Goal: Transaction & Acquisition: Purchase product/service

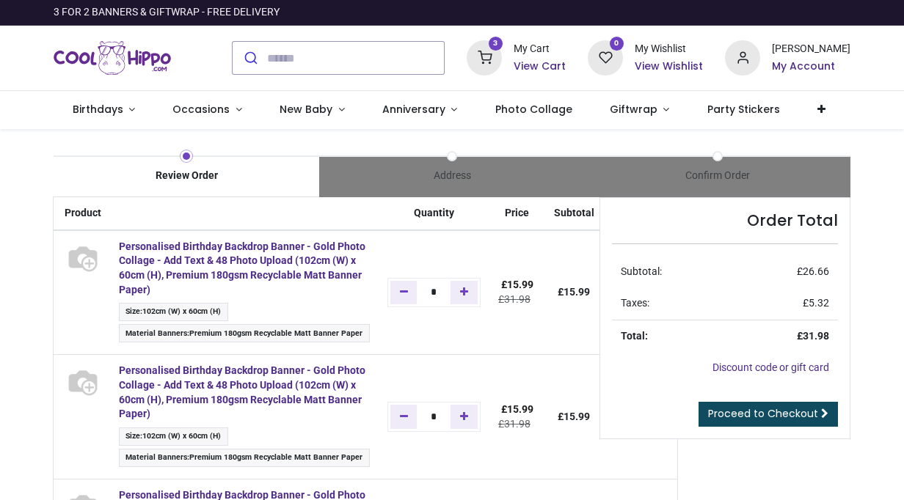
type input "**********"
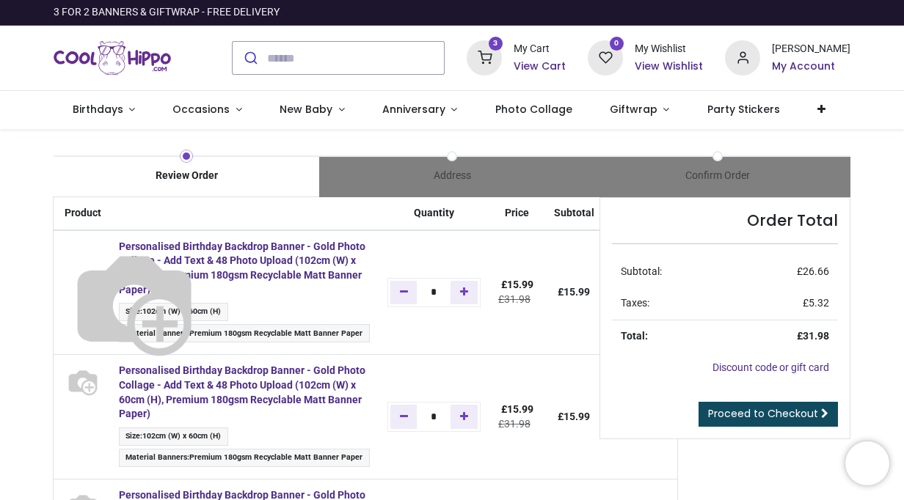
click at [87, 250] on img at bounding box center [134, 302] width 147 height 147
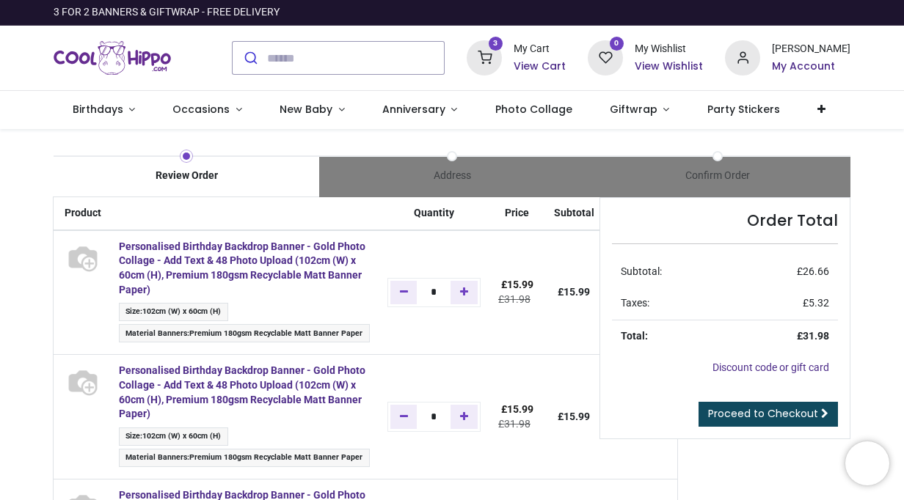
click at [547, 63] on h6 "View Cart" at bounding box center [540, 66] width 52 height 15
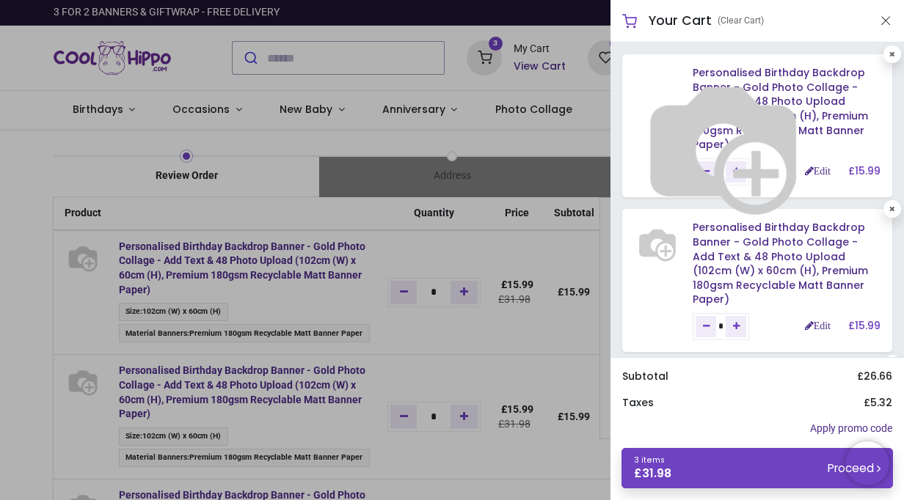
click at [719, 84] on img at bounding box center [724, 146] width 188 height 188
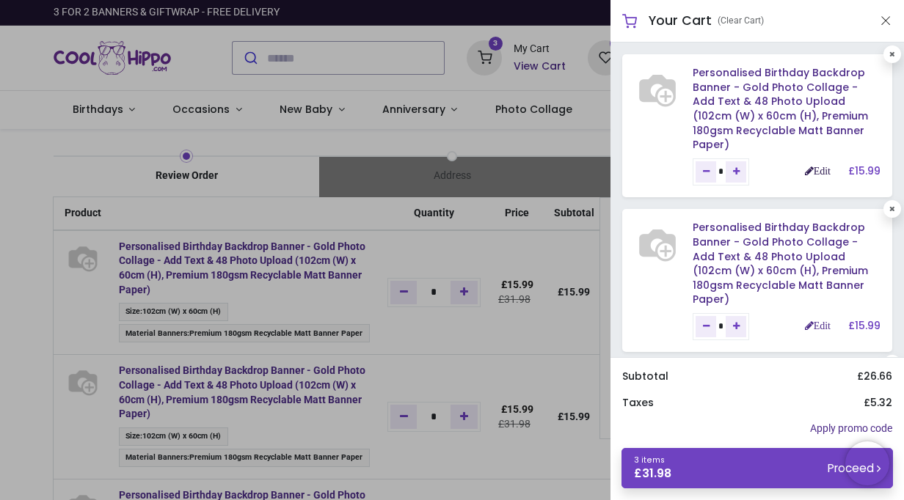
click at [813, 166] on link "Edit" at bounding box center [818, 171] width 26 height 10
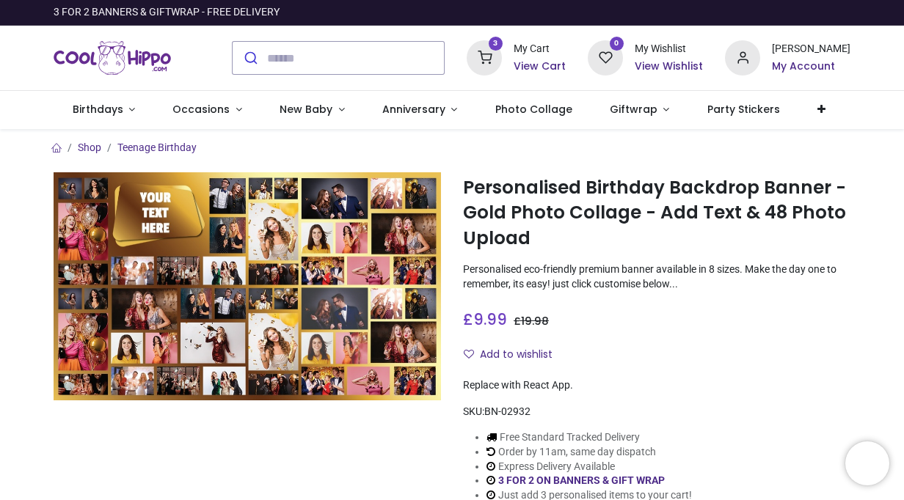
type input "**********"
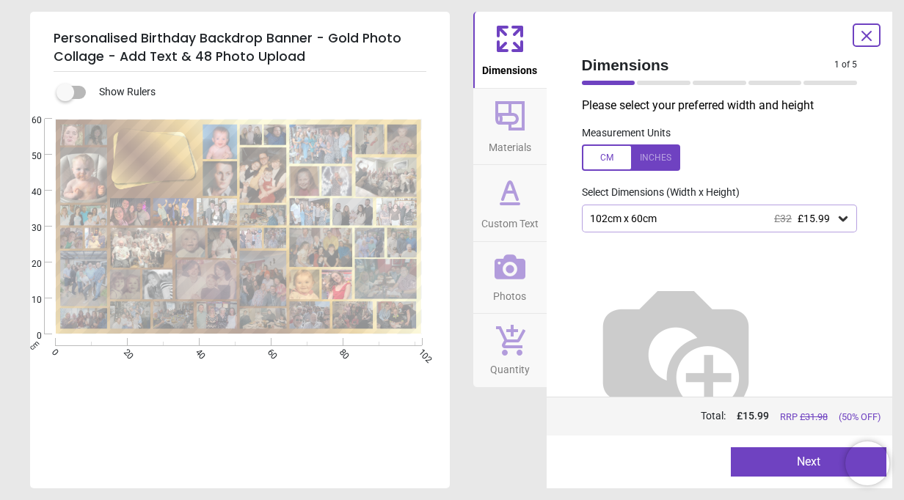
click at [874, 34] on icon at bounding box center [867, 36] width 18 height 18
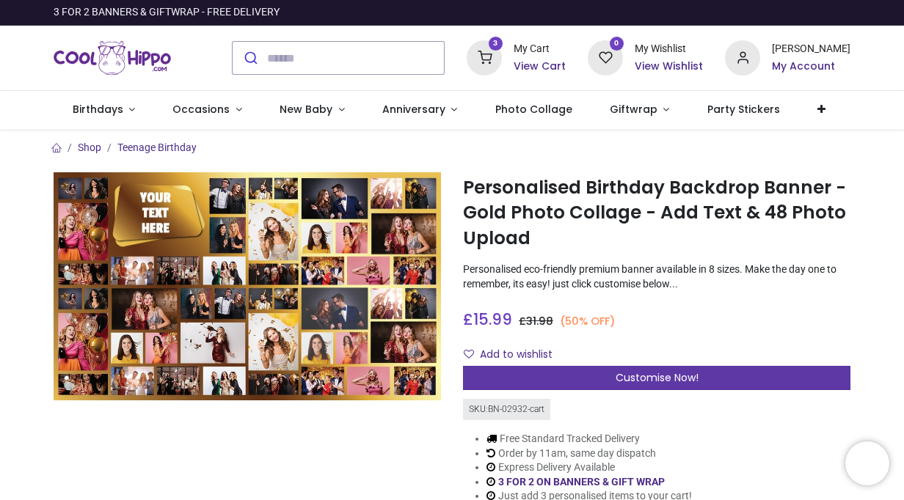
click at [551, 368] on div "Customise Now!" at bounding box center [656, 378] width 387 height 25
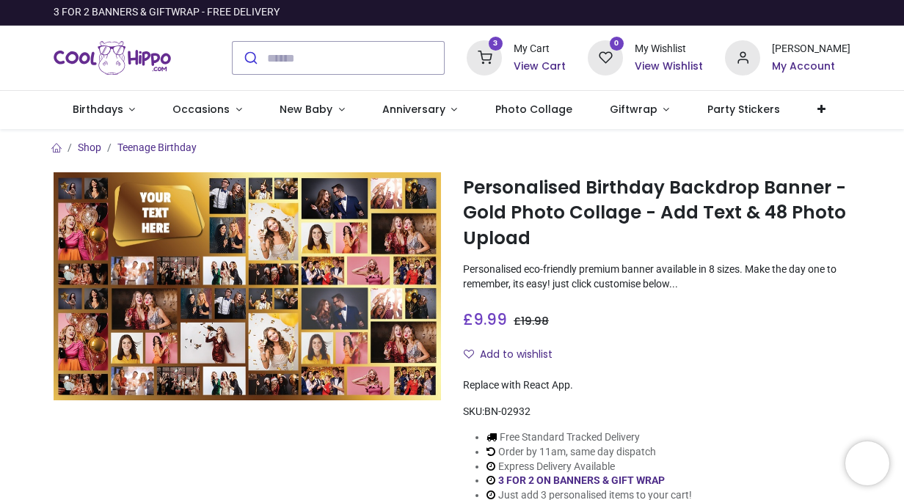
scroll to position [148, 0]
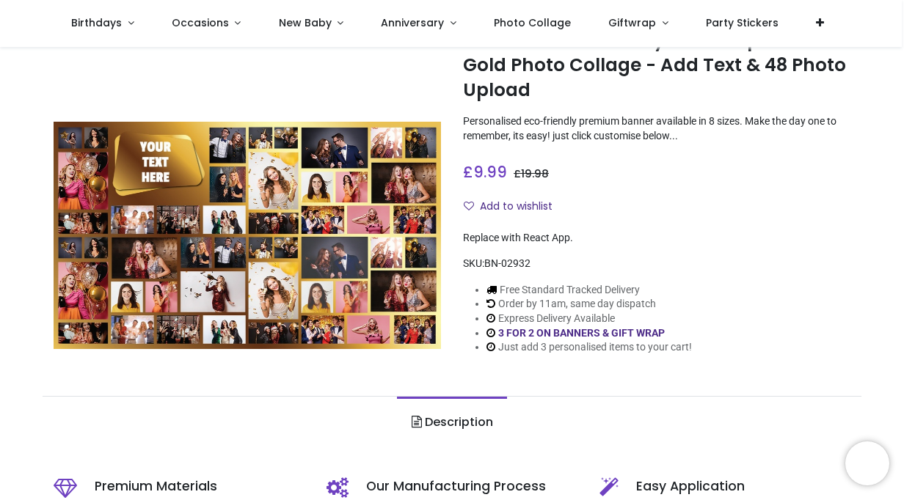
type input "**********"
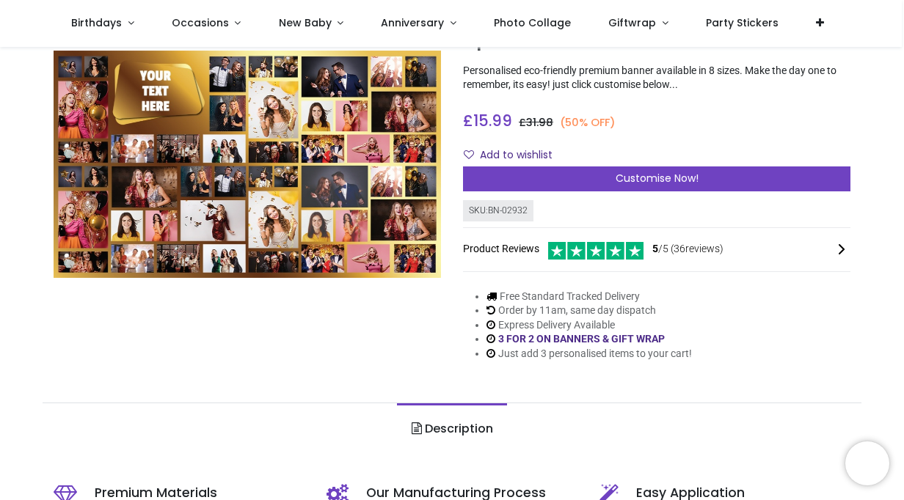
scroll to position [117, 0]
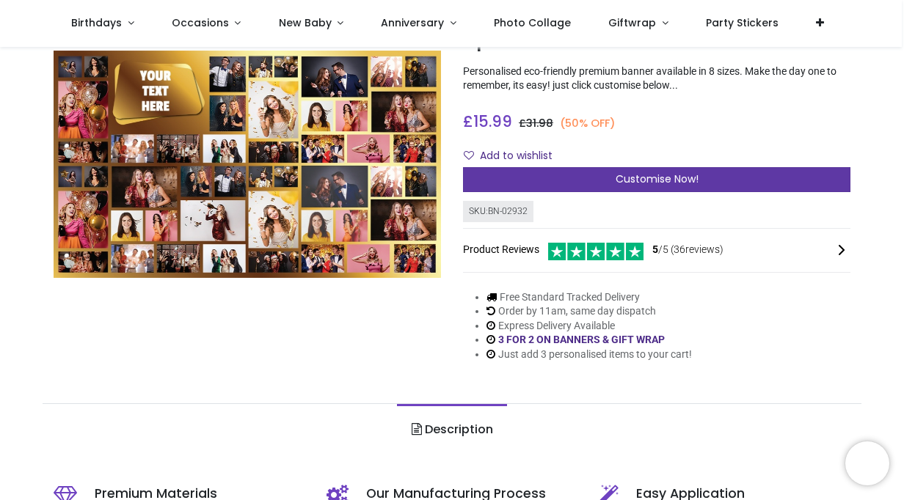
click at [691, 186] on span "Customise Now!" at bounding box center [657, 179] width 83 height 15
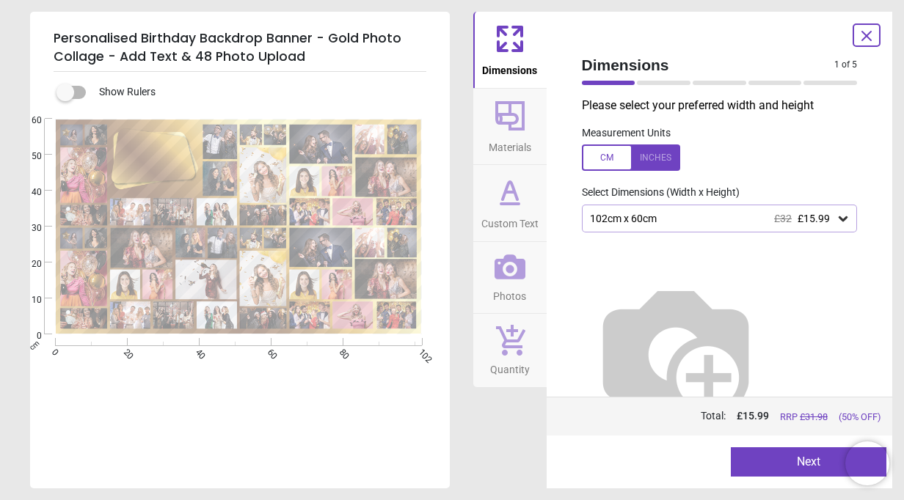
click at [761, 451] on button "Next" at bounding box center [809, 462] width 156 height 29
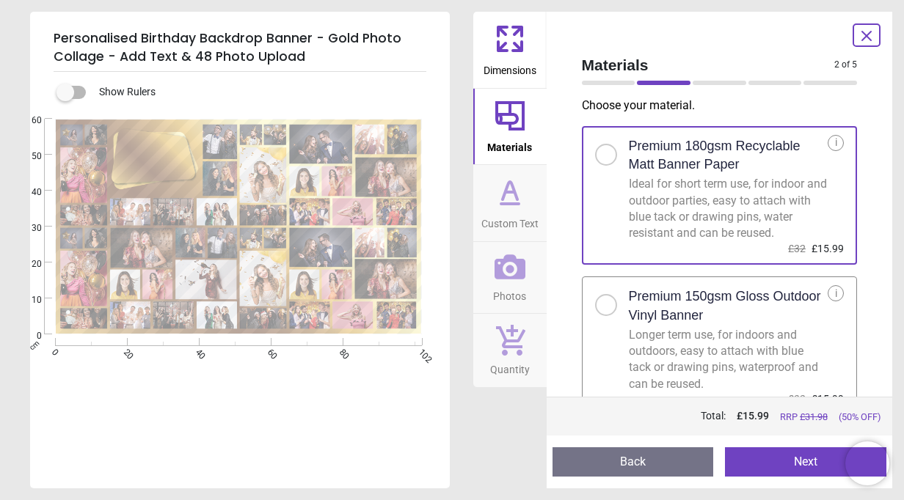
click at [746, 459] on button "Next" at bounding box center [805, 462] width 161 height 29
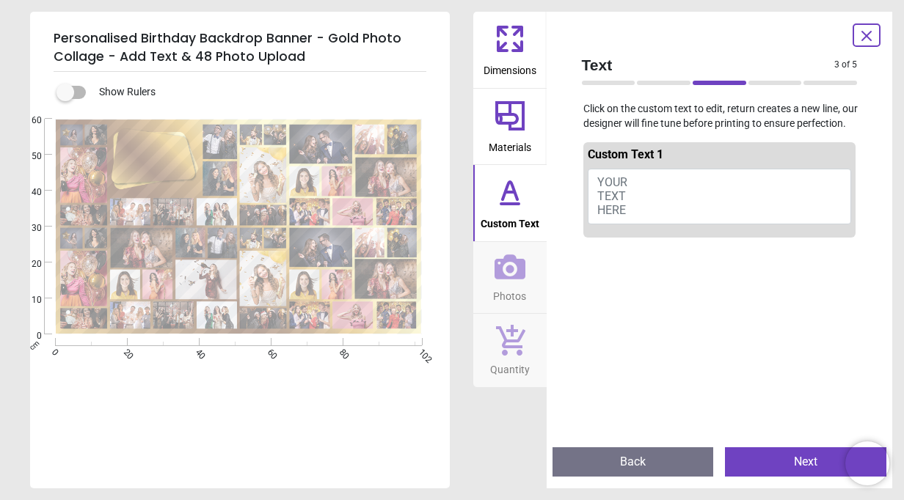
click at [647, 196] on button "YOUR TEXT HERE" at bounding box center [720, 197] width 264 height 56
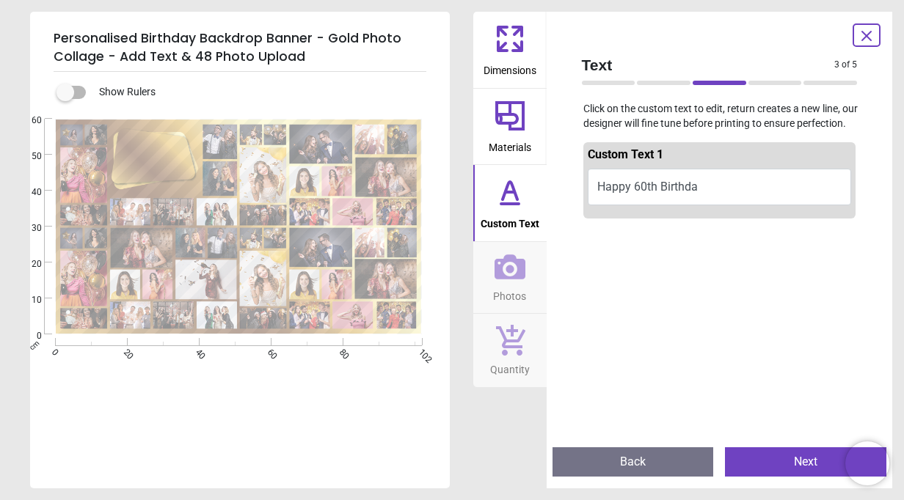
scroll to position [1, 0]
type textarea "**********"
click at [771, 458] on button "Next" at bounding box center [805, 462] width 161 height 29
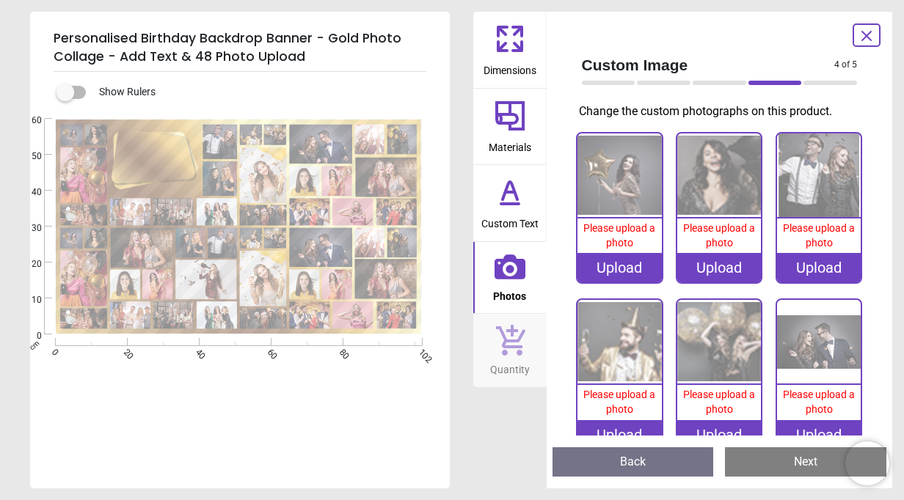
click at [622, 266] on div "Upload" at bounding box center [620, 267] width 84 height 29
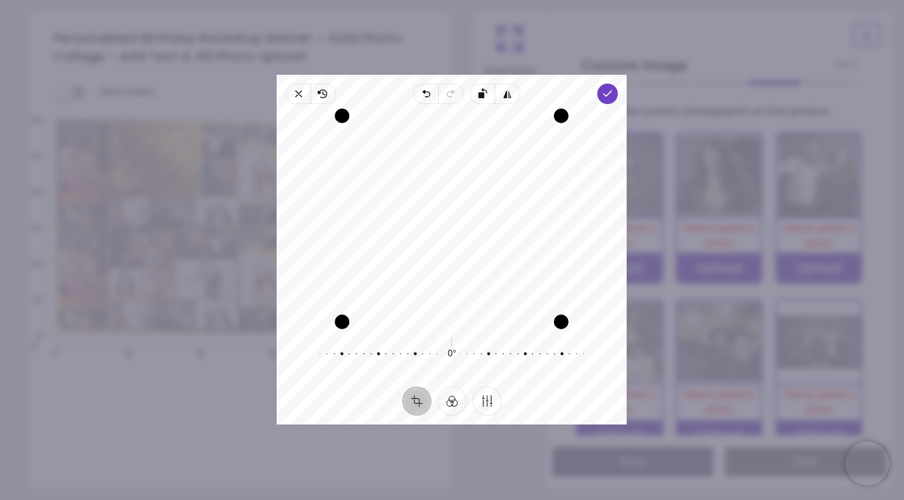
drag, startPoint x: 461, startPoint y: 242, endPoint x: 467, endPoint y: 222, distance: 21.4
click at [467, 222] on div "Recenter" at bounding box center [451, 219] width 327 height 206
click at [613, 95] on icon "button" at bounding box center [608, 94] width 12 height 12
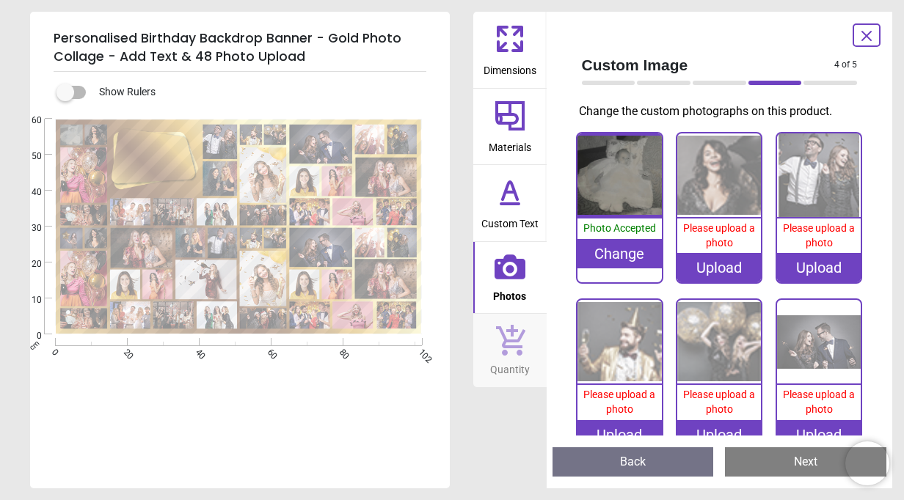
click at [699, 263] on div "Upload" at bounding box center [719, 267] width 84 height 29
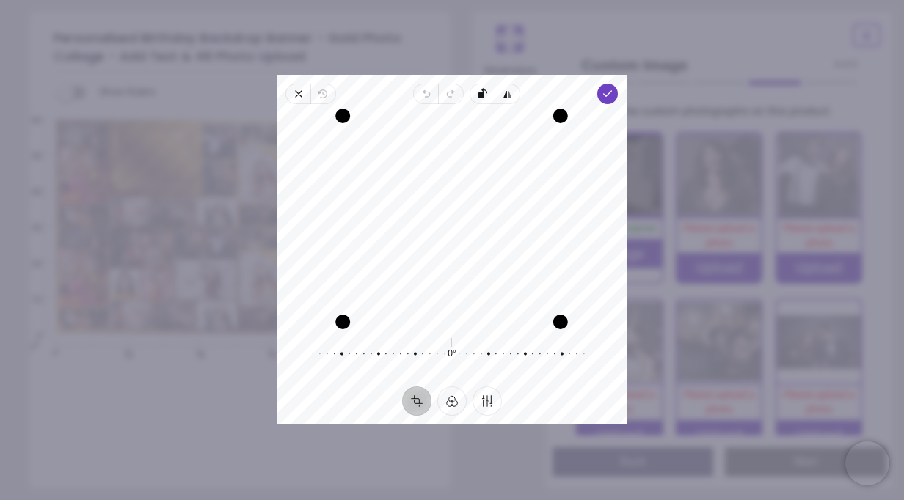
drag, startPoint x: 487, startPoint y: 225, endPoint x: 487, endPoint y: 260, distance: 35.2
click at [487, 260] on div "Recenter" at bounding box center [451, 219] width 327 height 206
click at [609, 91] on icon "button" at bounding box center [608, 94] width 12 height 12
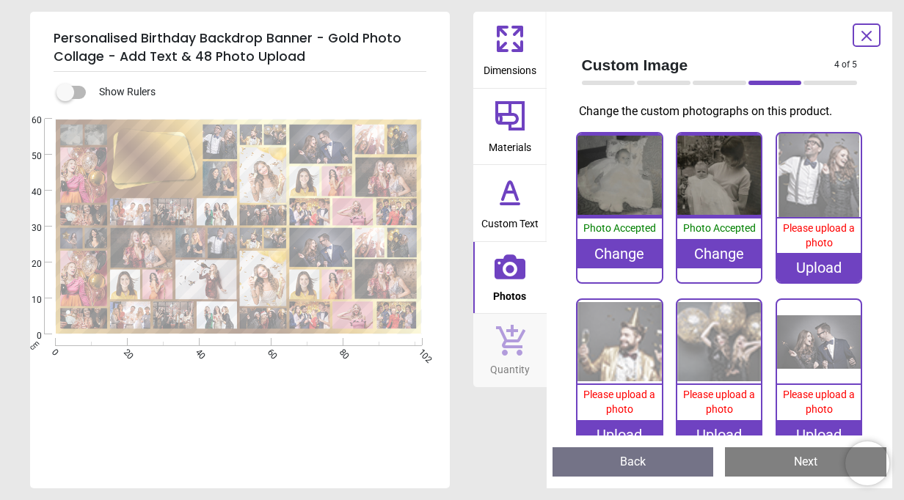
scroll to position [1, 0]
click at [804, 263] on div "Upload" at bounding box center [819, 267] width 84 height 29
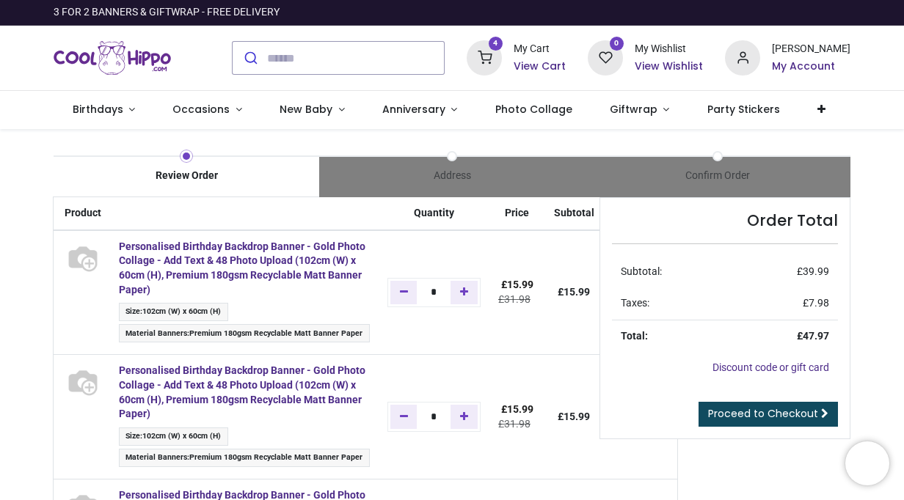
type input "**********"
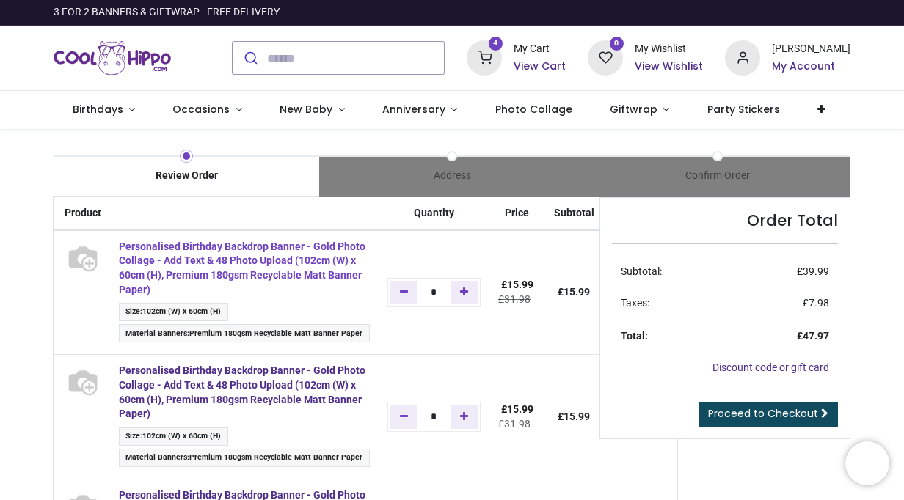
click at [257, 267] on strong "Personalised Birthday Backdrop Banner - Gold Photo Collage - Add Text & 48 Phot…" at bounding box center [242, 268] width 247 height 55
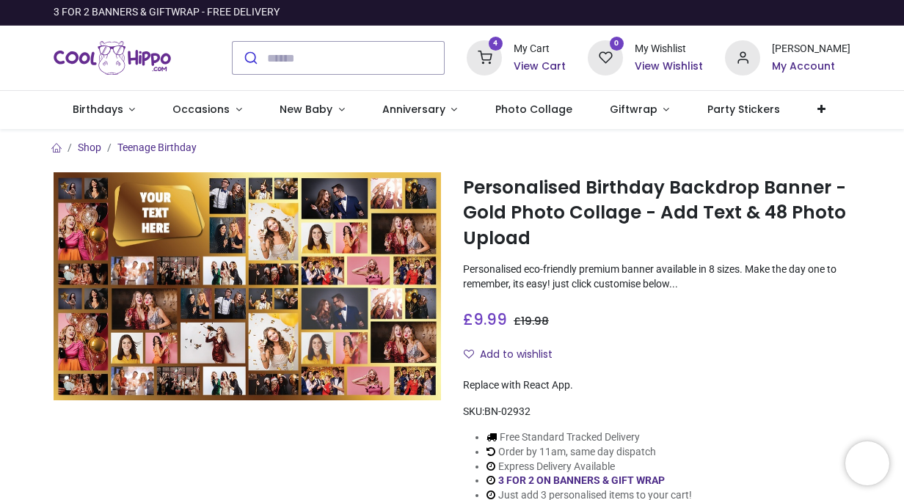
type input "**********"
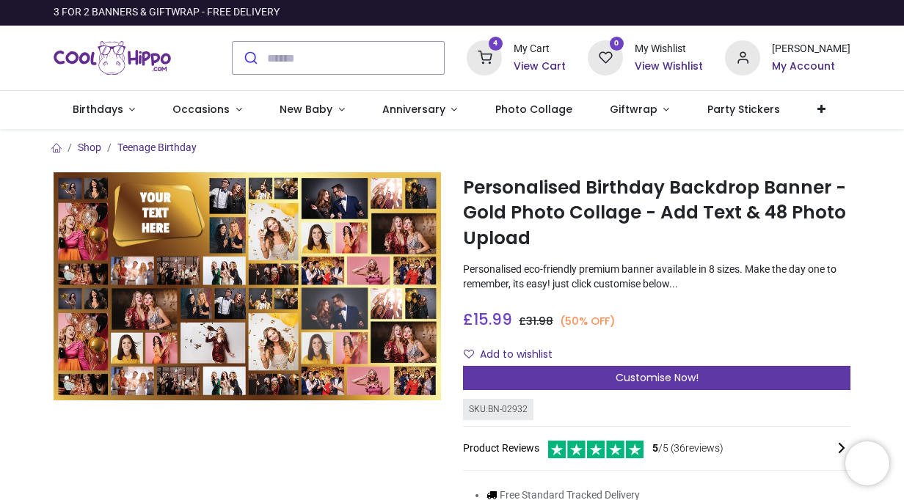
click at [580, 376] on div "Customise Now!" at bounding box center [656, 378] width 387 height 25
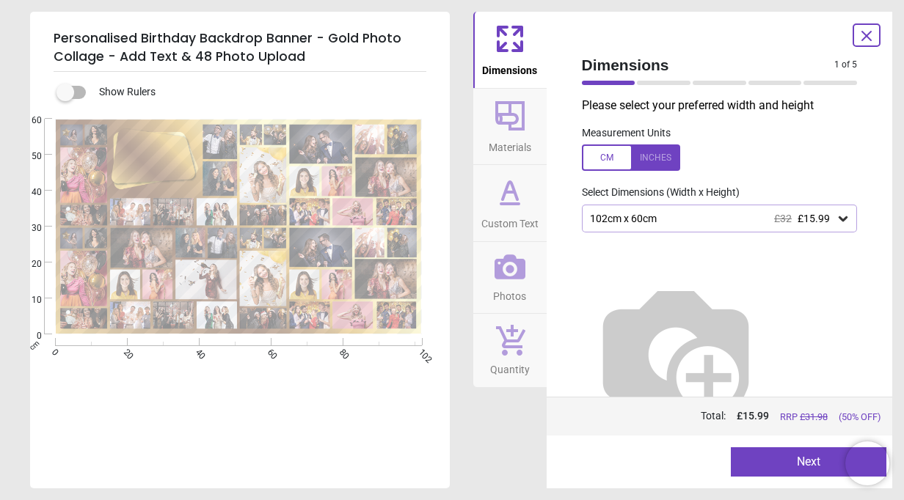
click at [758, 464] on button "Next" at bounding box center [809, 462] width 156 height 29
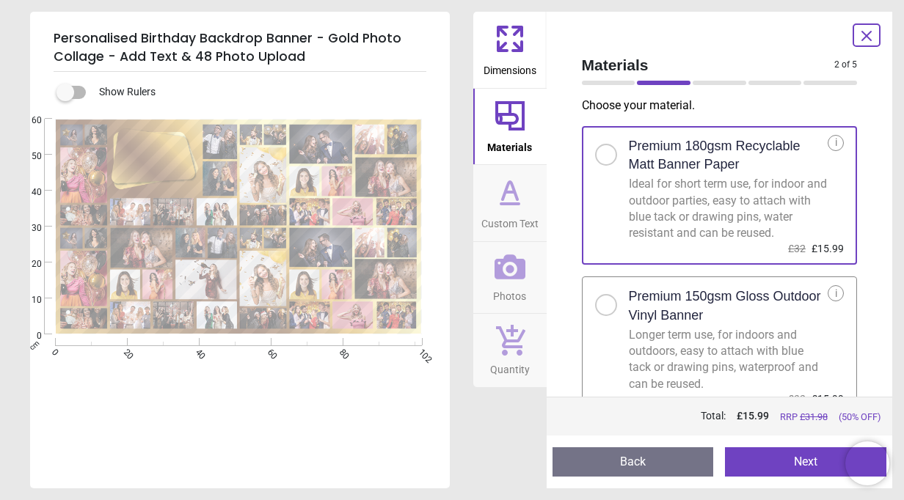
click at [767, 455] on button "Next" at bounding box center [805, 462] width 161 height 29
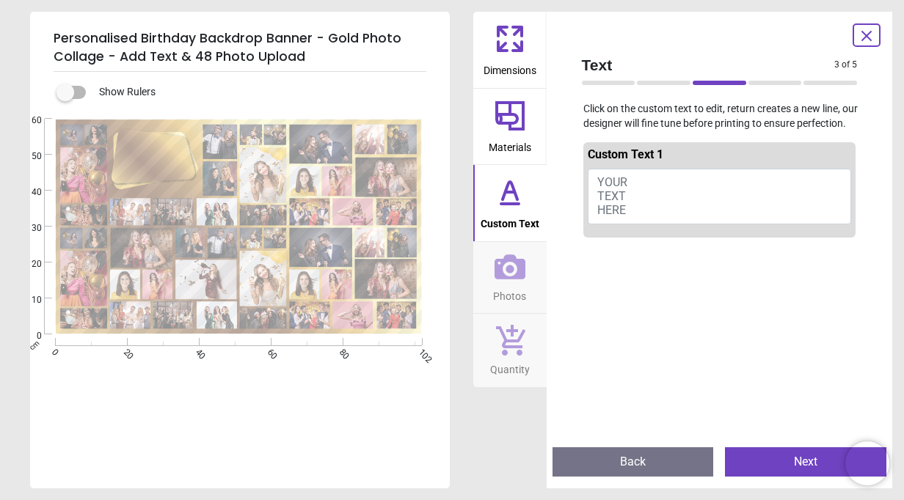
click at [675, 189] on button "YOUR TEXT HERE" at bounding box center [720, 197] width 264 height 56
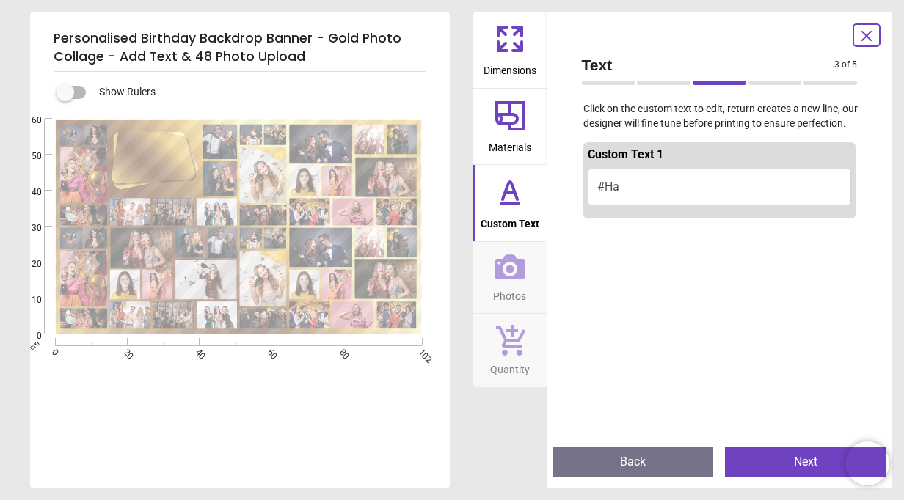
type textarea "*"
type textarea "**********"
click at [759, 464] on button "Next" at bounding box center [805, 462] width 161 height 29
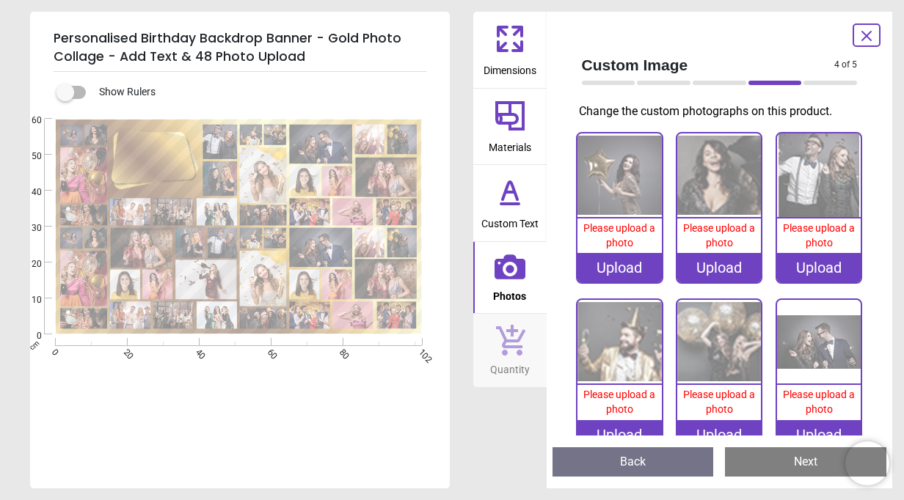
click at [603, 261] on div "Upload" at bounding box center [620, 267] width 84 height 29
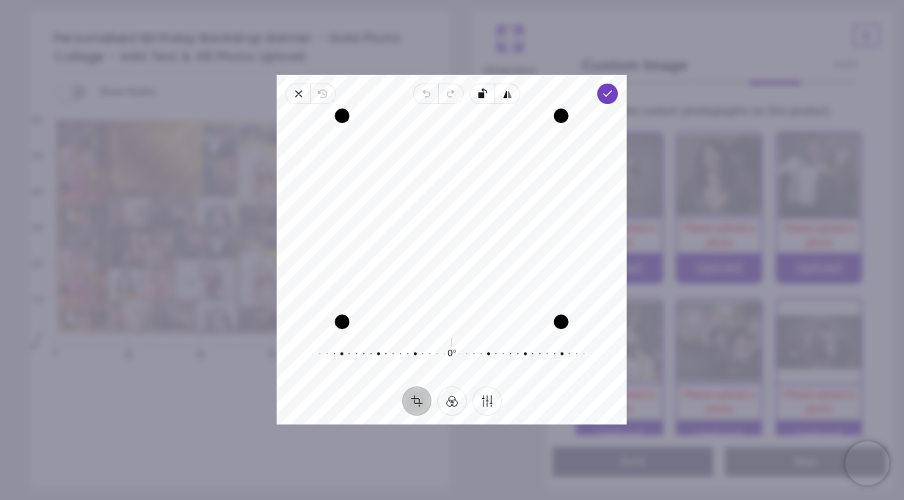
drag, startPoint x: 436, startPoint y: 250, endPoint x: 449, endPoint y: 245, distance: 13.9
click at [449, 245] on div "Recenter" at bounding box center [451, 219] width 327 height 206
click at [608, 88] on icon "button" at bounding box center [608, 94] width 12 height 12
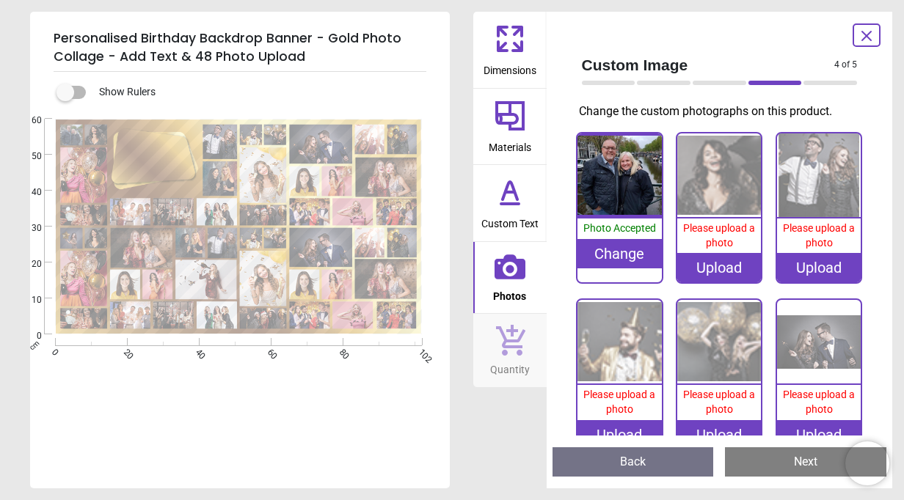
click at [715, 270] on div "Upload" at bounding box center [719, 267] width 84 height 29
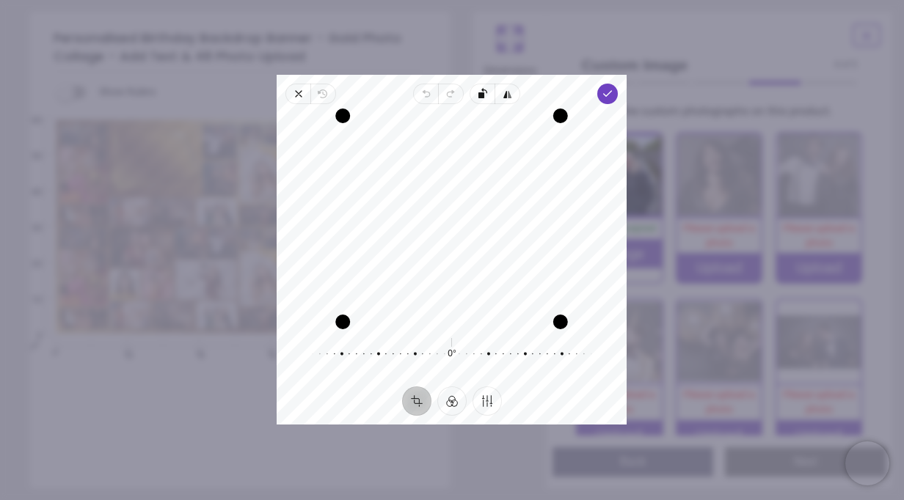
click at [470, 239] on div "Recenter" at bounding box center [451, 219] width 327 height 206
click at [608, 88] on icon "button" at bounding box center [608, 94] width 12 height 12
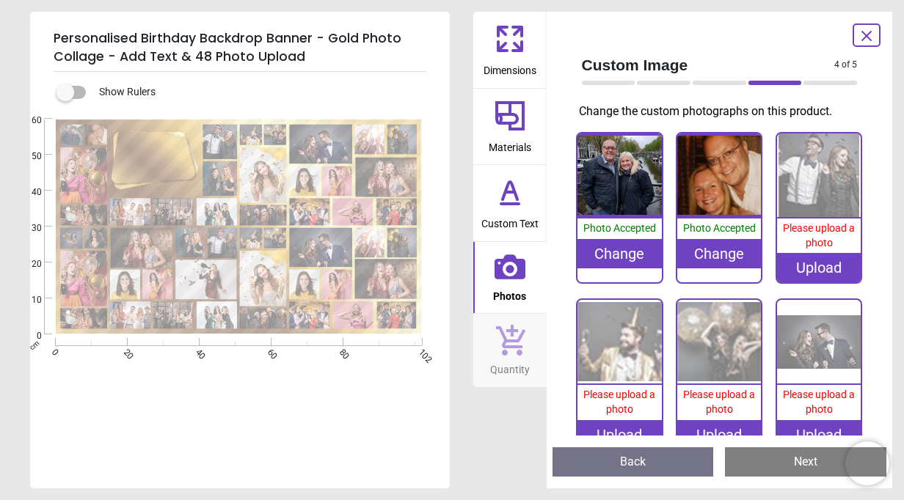
click at [806, 281] on div "0% Please upload a photo Upload" at bounding box center [819, 208] width 87 height 152
click at [810, 260] on div "Upload" at bounding box center [819, 267] width 84 height 29
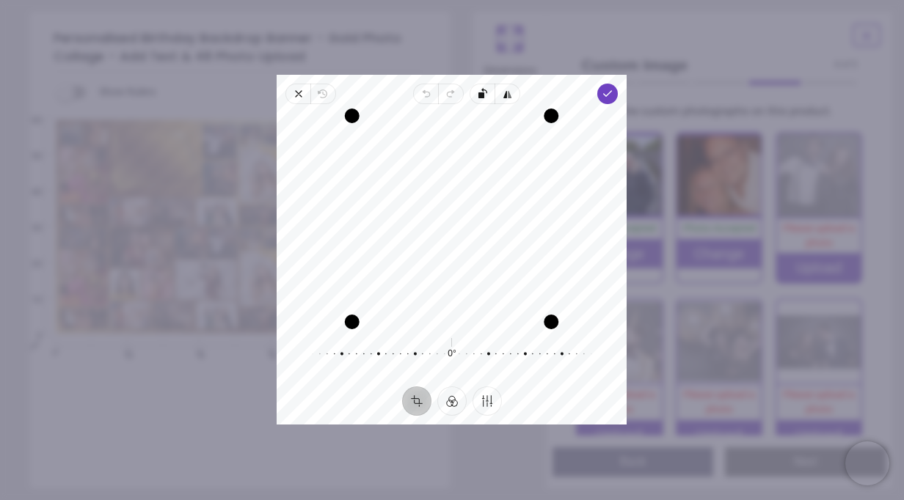
click at [457, 266] on div "Recenter" at bounding box center [451, 219] width 327 height 206
click at [607, 91] on icon "button" at bounding box center [608, 94] width 12 height 12
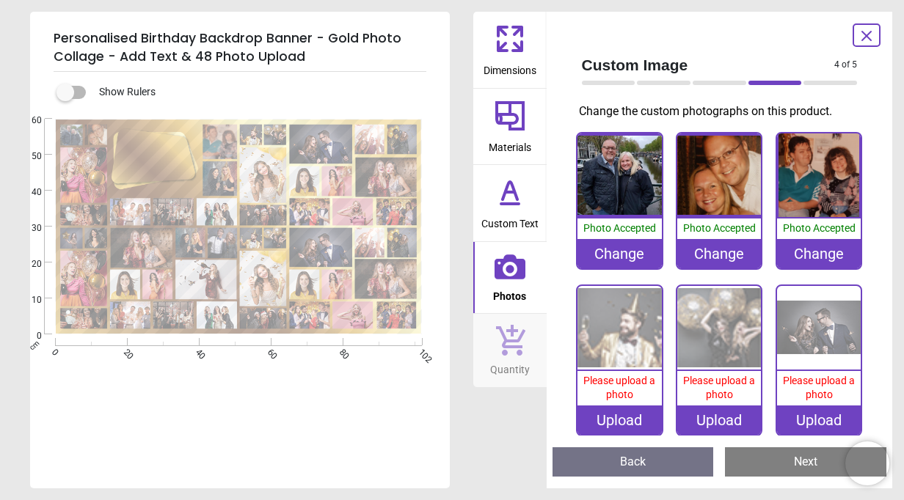
click at [641, 417] on div "Upload" at bounding box center [620, 420] width 84 height 29
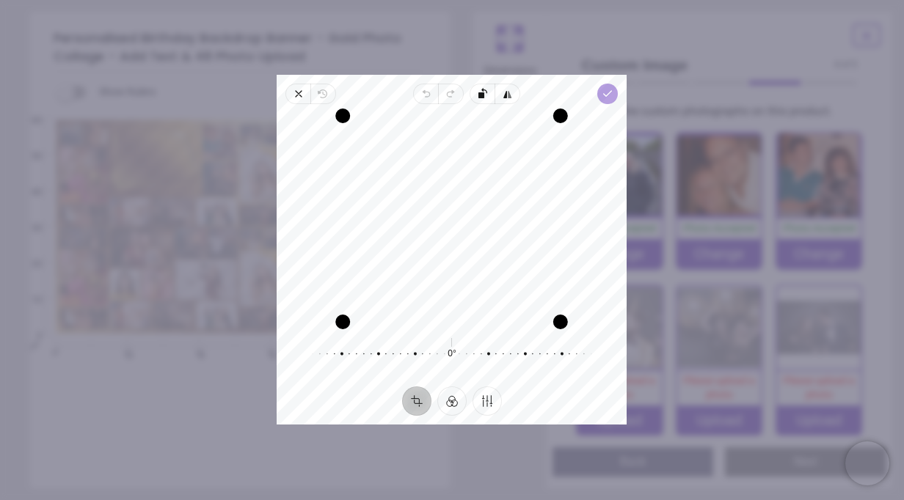
click at [609, 85] on span "Done" at bounding box center [608, 94] width 21 height 21
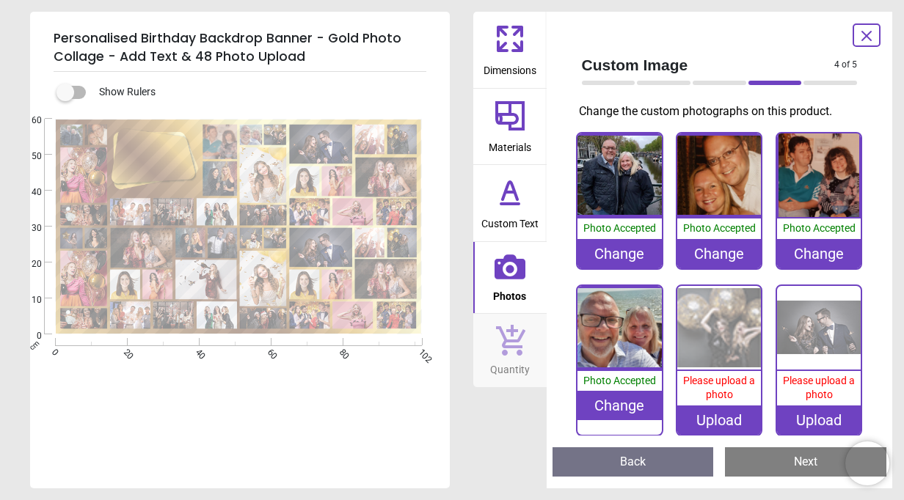
click at [731, 419] on div "Upload" at bounding box center [719, 420] width 84 height 29
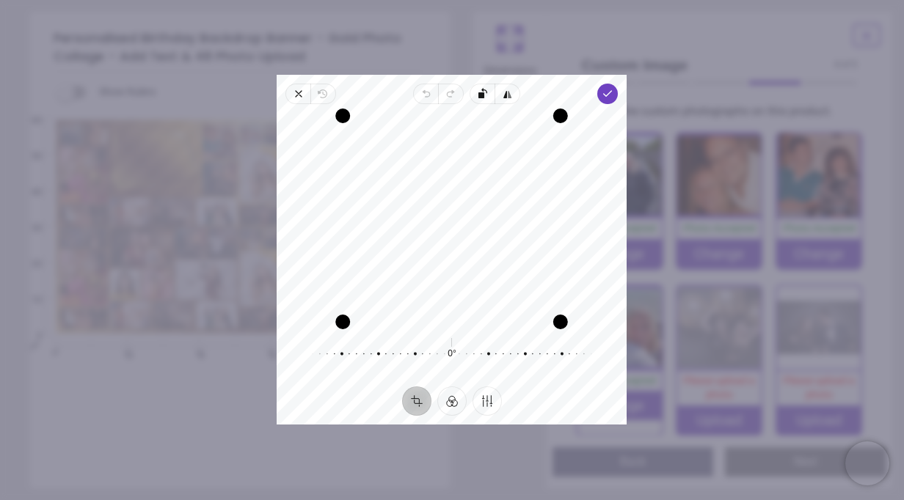
drag, startPoint x: 476, startPoint y: 283, endPoint x: 468, endPoint y: 257, distance: 27.4
click at [468, 257] on div "Recenter" at bounding box center [451, 219] width 327 height 206
click at [605, 98] on icon "button" at bounding box center [608, 94] width 12 height 12
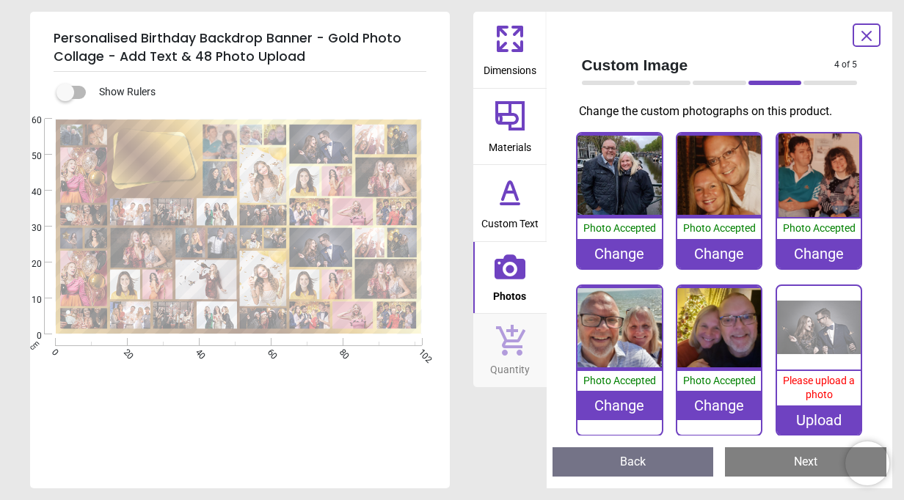
scroll to position [1, 0]
click at [812, 416] on div "Upload" at bounding box center [819, 420] width 84 height 29
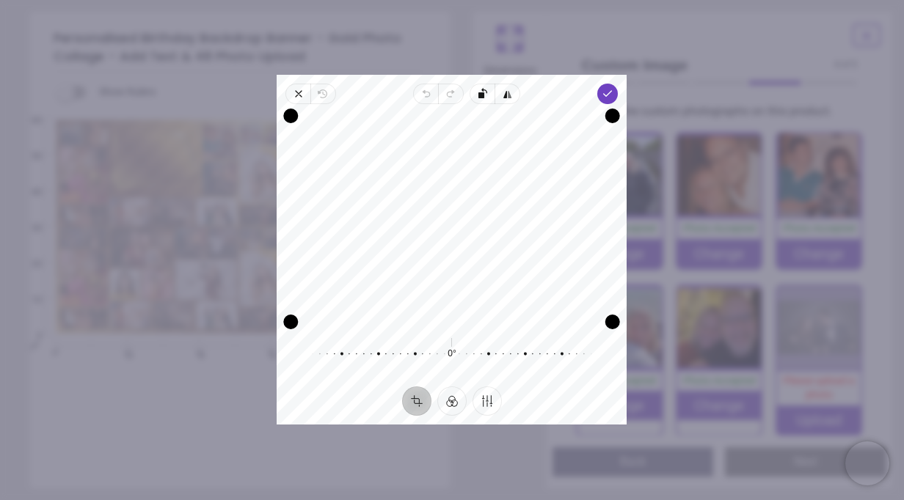
drag, startPoint x: 449, startPoint y: 255, endPoint x: 449, endPoint y: 283, distance: 27.9
click at [449, 283] on div "Recenter" at bounding box center [451, 219] width 327 height 206
click at [598, 95] on span "Done" at bounding box center [608, 94] width 21 height 21
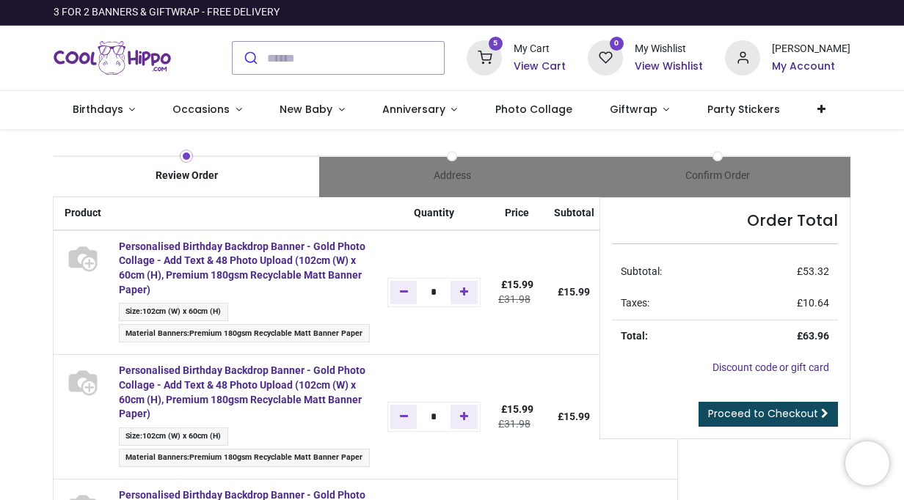
type input "**********"
click at [718, 417] on span "Proceed to Checkout" at bounding box center [763, 414] width 110 height 15
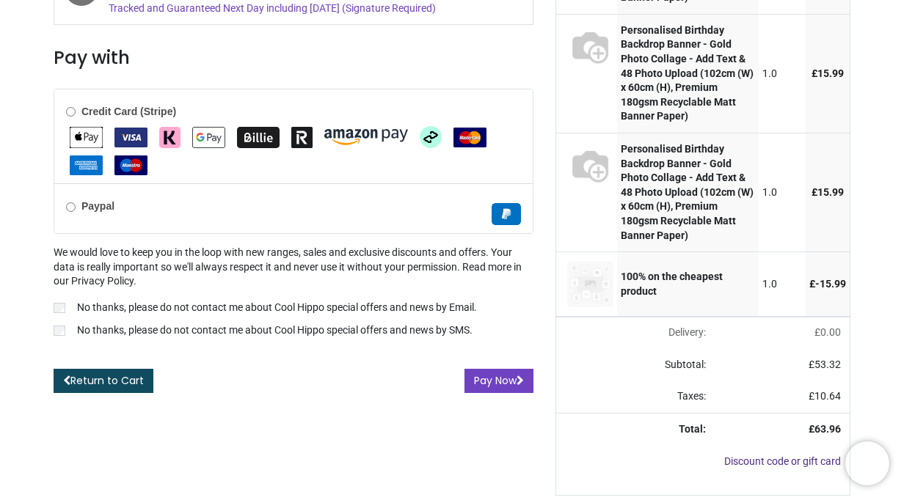
scroll to position [564, 0]
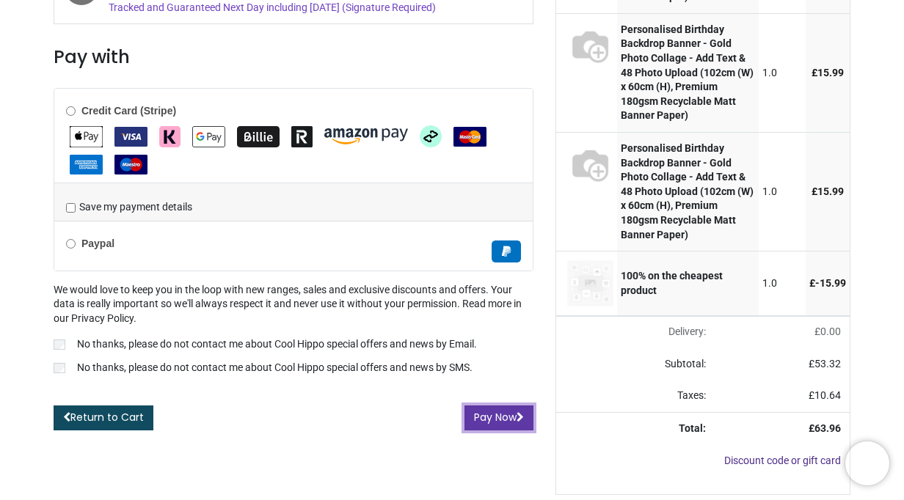
click at [496, 426] on button "Pay Now" at bounding box center [499, 418] width 69 height 25
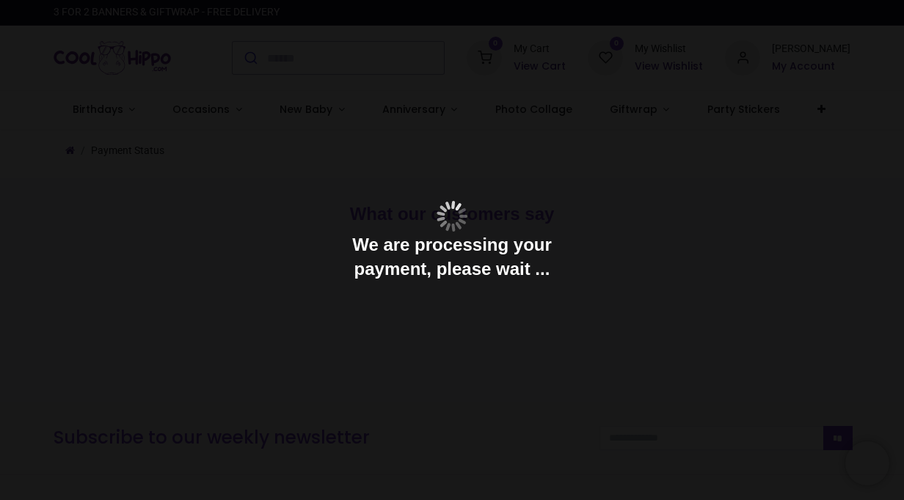
type input "**********"
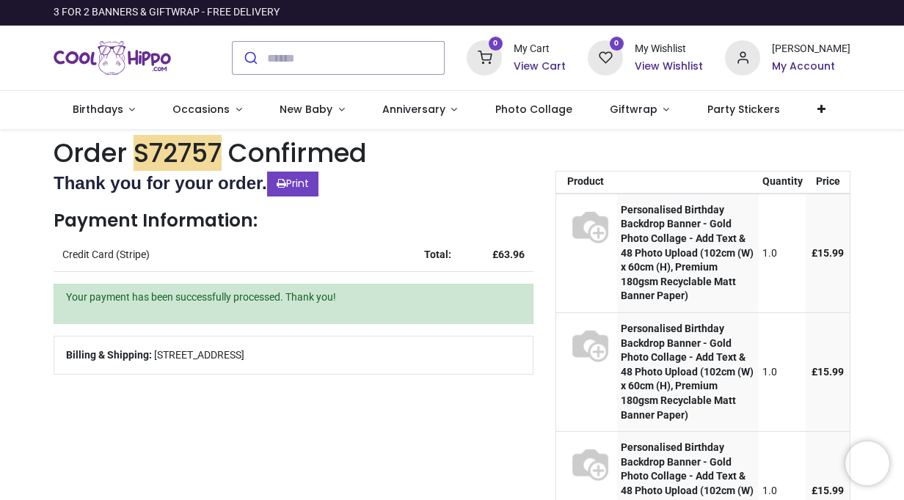
type input "**********"
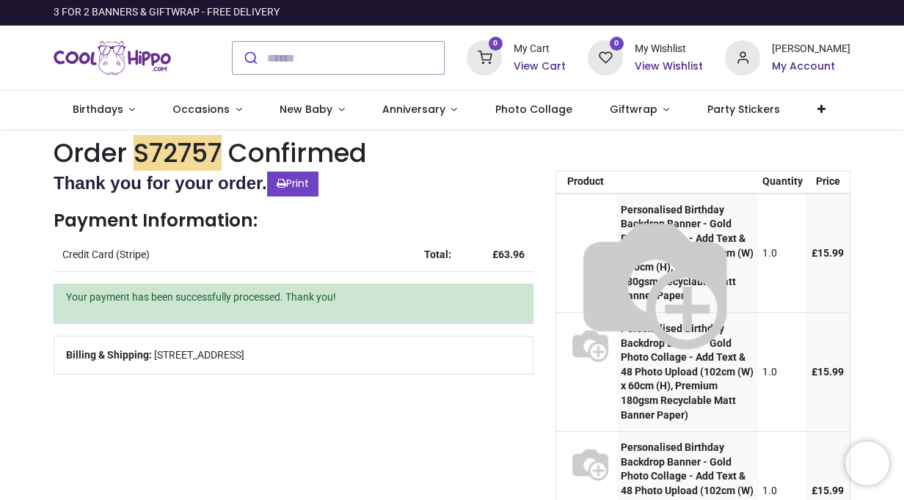
click at [581, 208] on img at bounding box center [655, 281] width 185 height 185
